Goal: Task Accomplishment & Management: Use online tool/utility

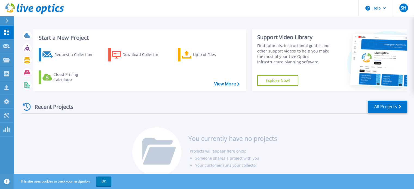
click at [274, 79] on link "Explore Now!" at bounding box center [277, 80] width 41 height 11
click at [68, 53] on div "Request a Collection" at bounding box center [76, 54] width 44 height 11
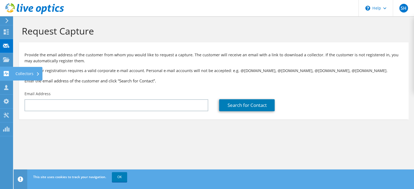
click at [8, 74] on use at bounding box center [6, 73] width 5 height 5
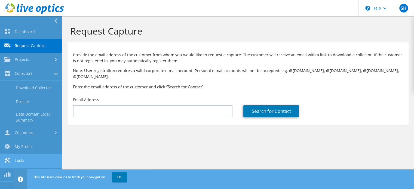
click at [16, 162] on link "Tools" at bounding box center [31, 161] width 62 height 14
